Goal: Task Accomplishment & Management: Use online tool/utility

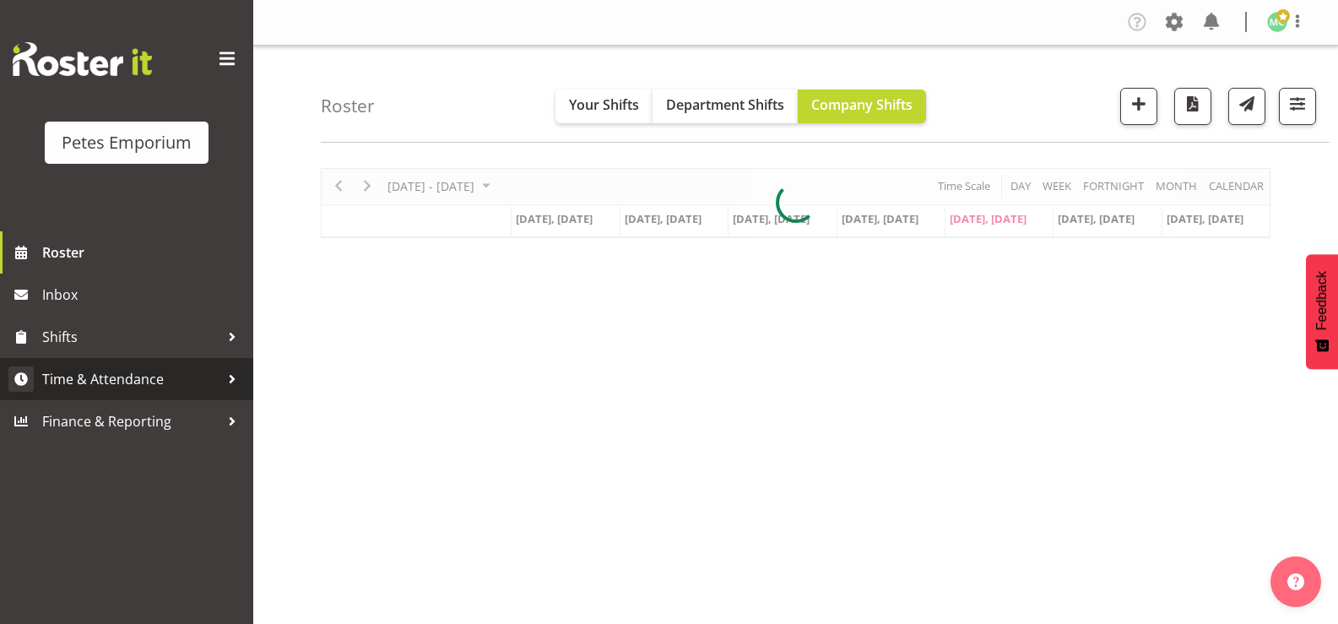
click at [76, 382] on span "Time & Attendance" at bounding box center [130, 378] width 177 height 25
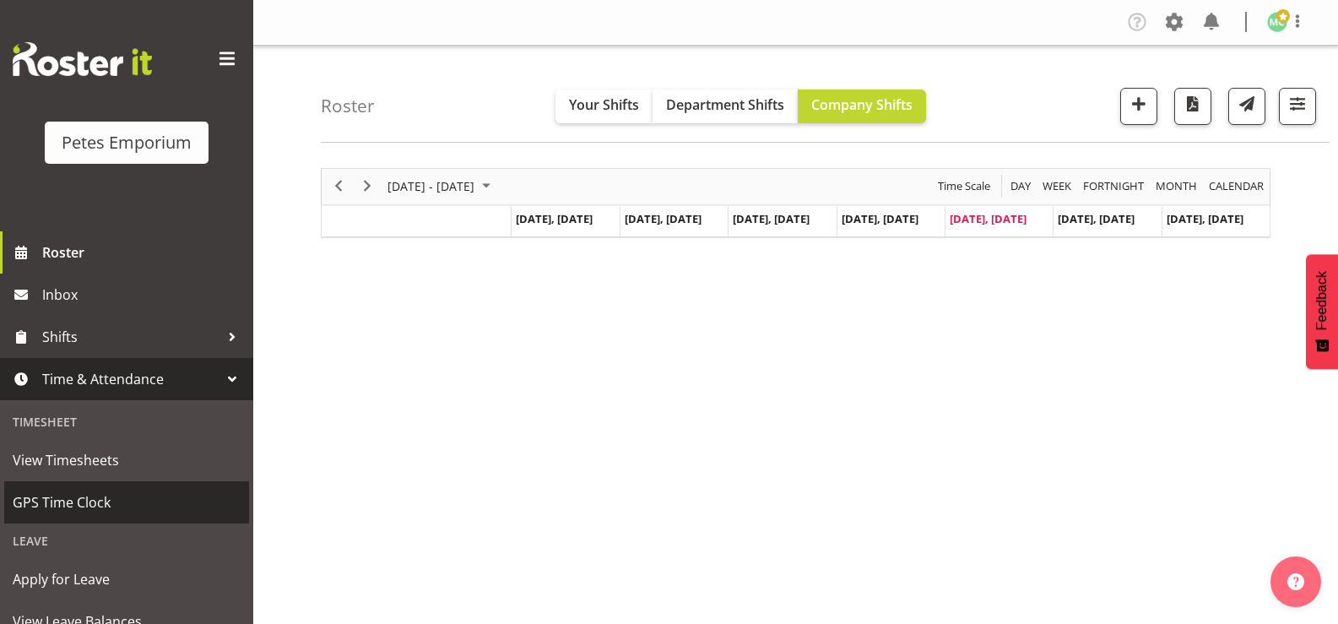
click at [40, 502] on span "GPS Time Clock" at bounding box center [127, 502] width 228 height 25
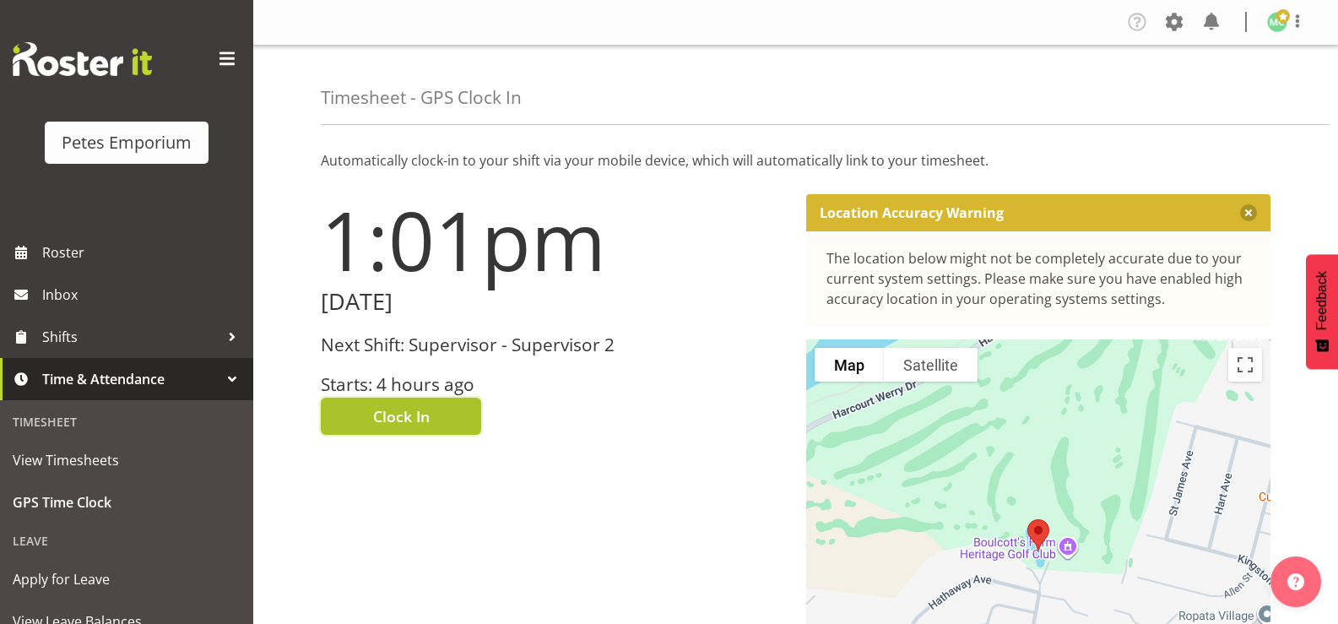
click at [384, 417] on span "Clock In" at bounding box center [401, 416] width 57 height 22
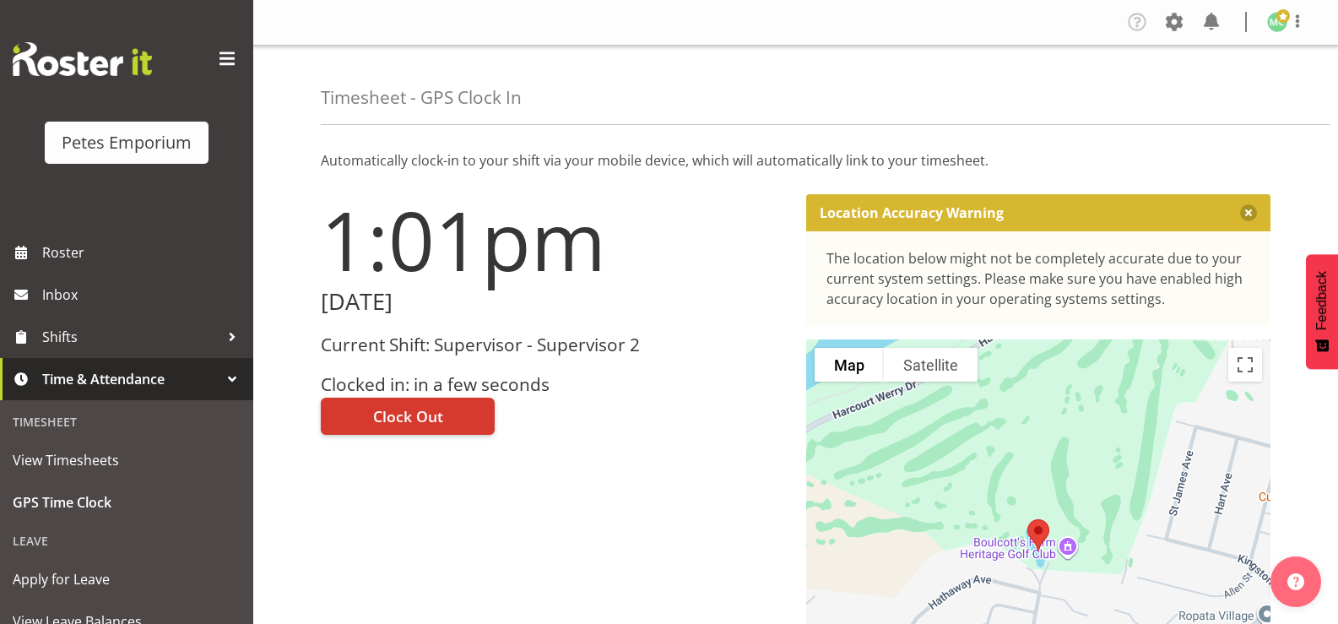
click at [1287, 31] on figure at bounding box center [1277, 22] width 20 height 20
click at [1258, 90] on link "Log Out" at bounding box center [1227, 88] width 162 height 30
